Goal: Transaction & Acquisition: Purchase product/service

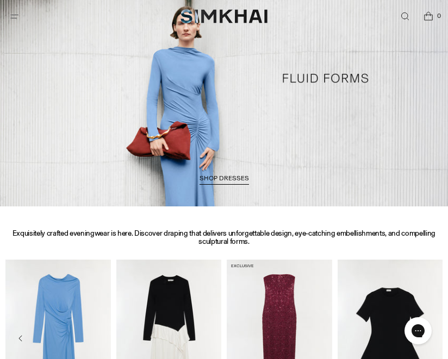
scroll to position [565, 0]
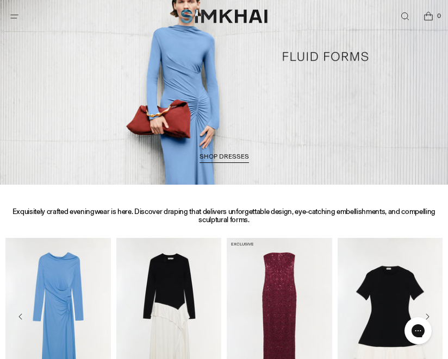
click at [216, 155] on span "SHOP DRESSES" at bounding box center [223, 157] width 49 height 8
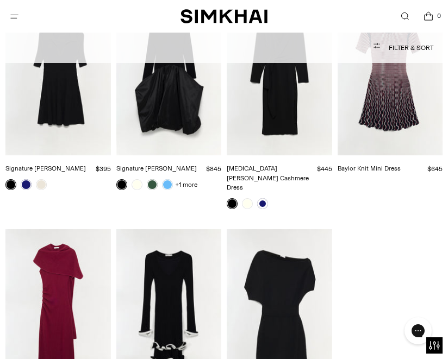
scroll to position [2154, 0]
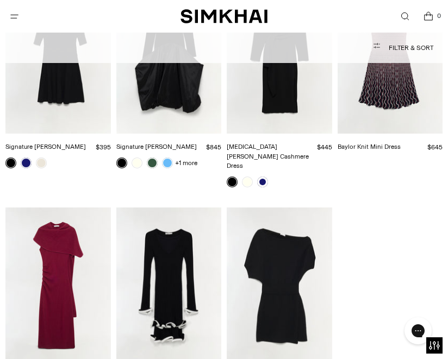
click at [0, 0] on img "Hathaway Wool Cashmere Midi Dress" at bounding box center [0, 0] width 0 height 0
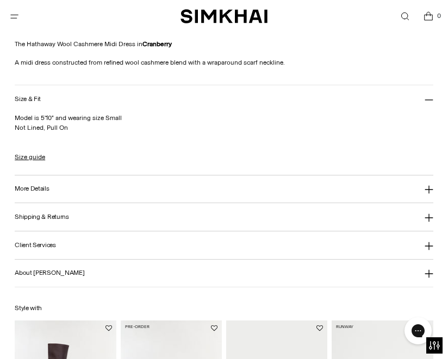
scroll to position [935, 0]
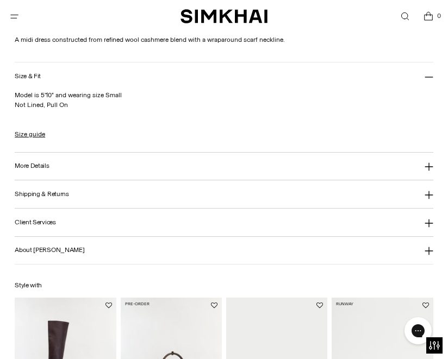
click at [431, 161] on button "More Details" at bounding box center [224, 167] width 418 height 28
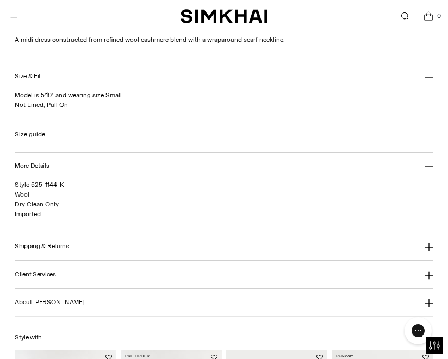
click at [427, 244] on icon at bounding box center [428, 247] width 9 height 9
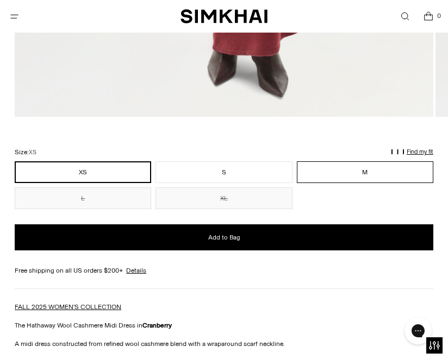
scroll to position [609, 0]
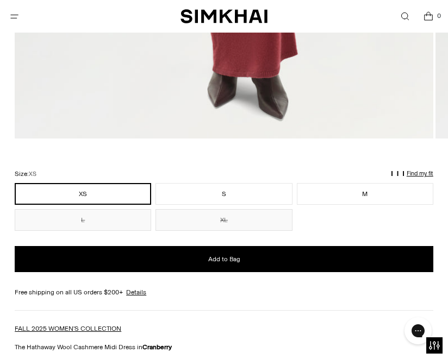
click at [86, 189] on button "XS" at bounding box center [83, 194] width 136 height 22
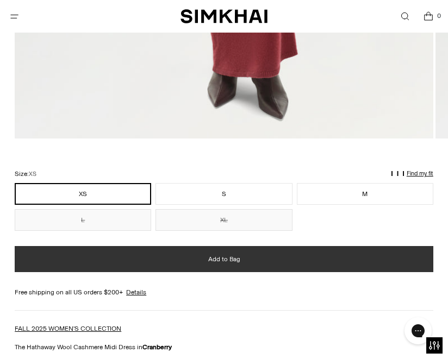
click at [202, 255] on button "Add to Bag" at bounding box center [224, 259] width 418 height 26
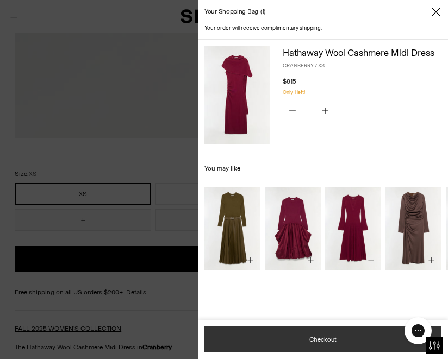
click at [305, 335] on button "Checkout" at bounding box center [322, 340] width 237 height 26
